Goal: Transaction & Acquisition: Purchase product/service

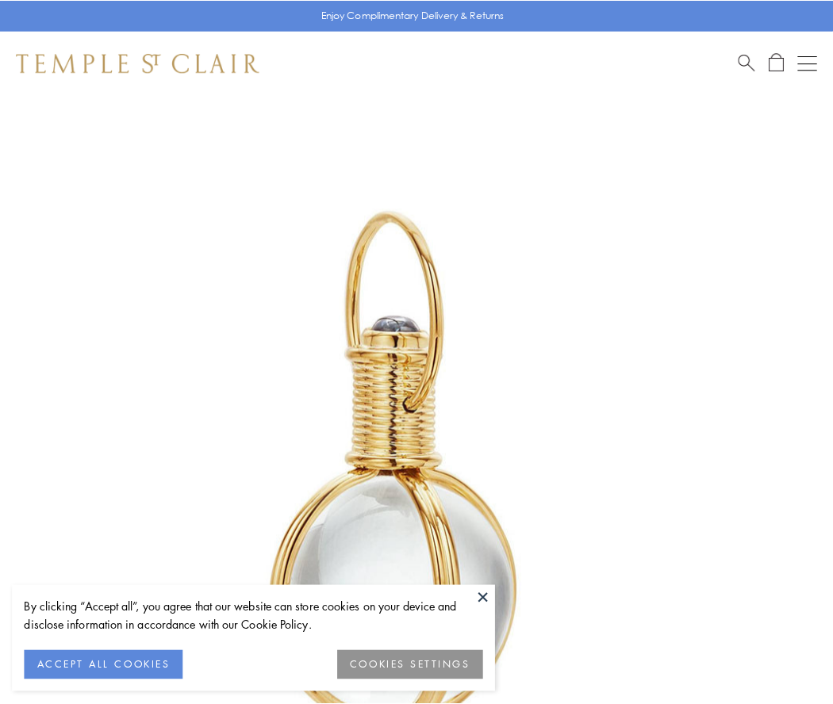
scroll to position [414, 0]
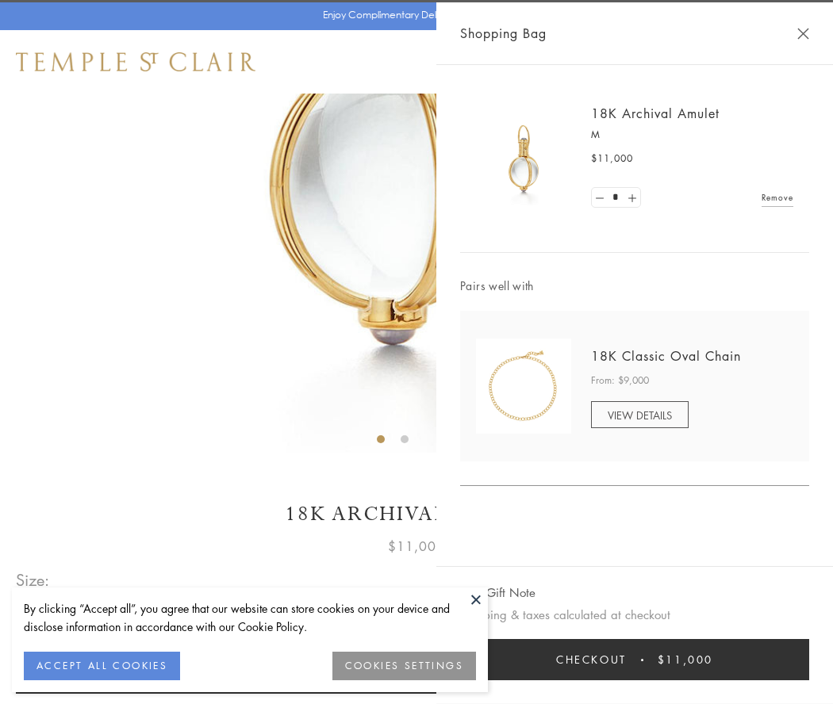
click at [634, 660] on button "Checkout $11,000" at bounding box center [634, 659] width 349 height 41
